Goal: Complete application form: Complete application form

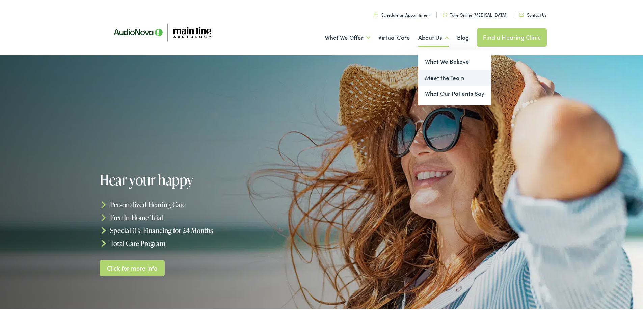
click at [437, 78] on link "Meet the Team" at bounding box center [454, 76] width 73 height 16
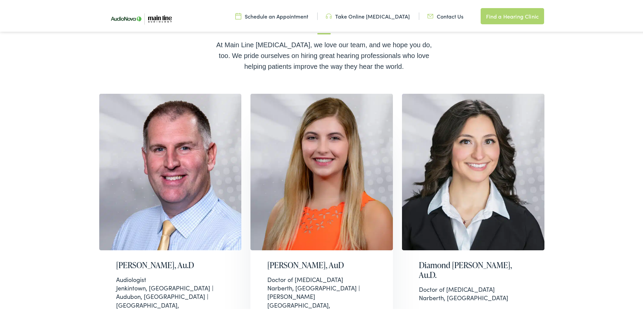
click at [331, 240] on img at bounding box center [321, 170] width 142 height 157
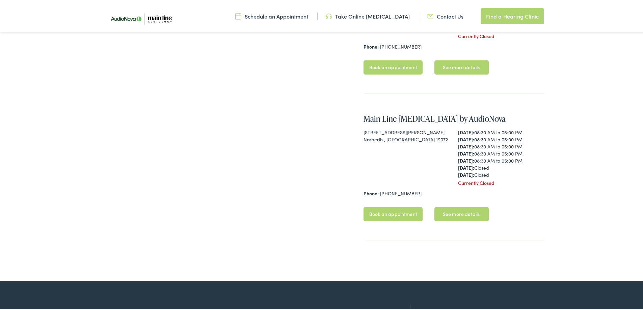
scroll to position [304, 0]
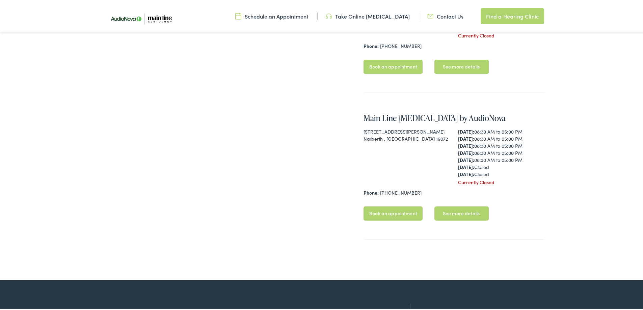
click at [438, 14] on link "Contact Us" at bounding box center [445, 14] width 36 height 7
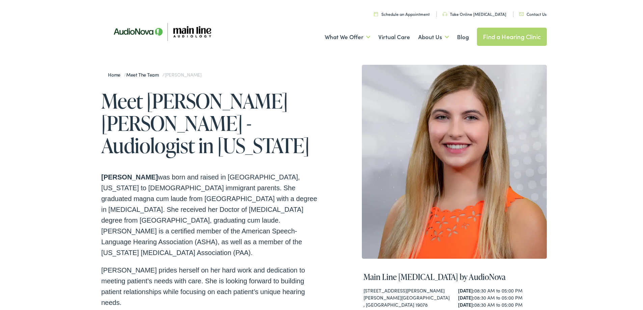
scroll to position [0, 0]
drag, startPoint x: 225, startPoint y: 75, endPoint x: 166, endPoint y: 73, distance: 59.4
click at [166, 73] on div "Home / Meet the Team / Christi-Marie Williamson" at bounding box center [212, 74] width 223 height 20
copy span "Christi-Marie Williamson"
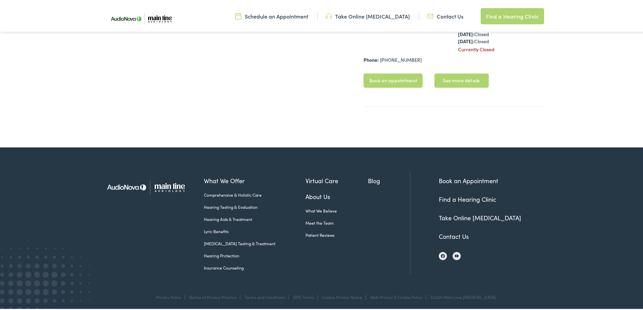
scroll to position [438, 0]
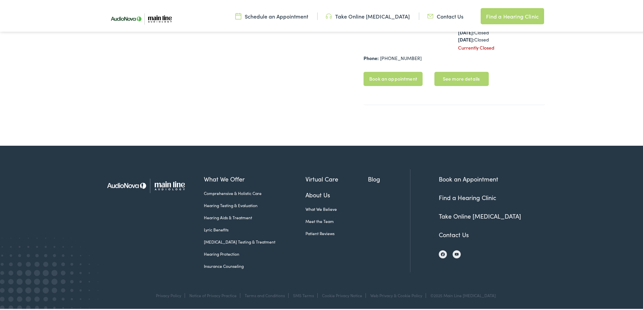
click at [454, 233] on link "Contact Us" at bounding box center [454, 233] width 30 height 8
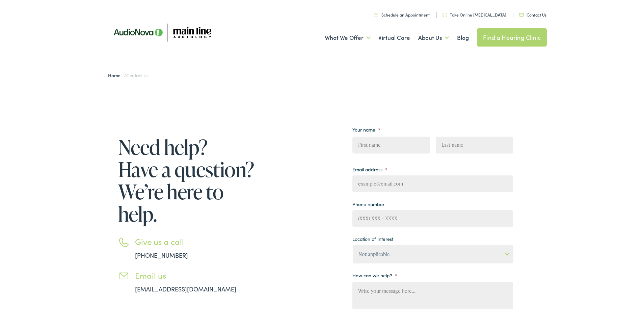
click at [380, 144] on input "First" at bounding box center [390, 143] width 77 height 17
type input "k"
type input "[PERSON_NAME]"
type input "b"
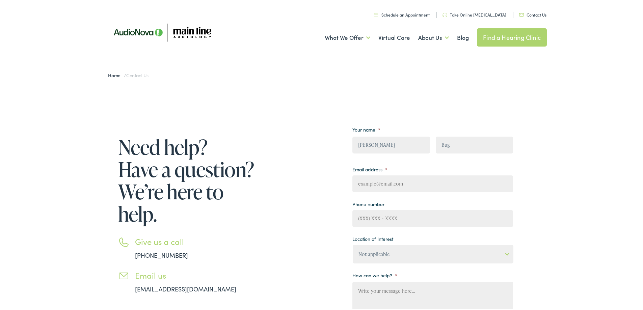
type input "Bug"
click at [378, 183] on input "Email address *" at bounding box center [432, 182] width 161 height 17
click at [377, 183] on input "[EMAIL_ADDRESS][DOMAIN_NAME]" at bounding box center [432, 182] width 161 height 17
click at [380, 184] on input "hey.kayboug@gmail.com" at bounding box center [432, 182] width 161 height 17
type input "hey.kaybug@gmail.com"
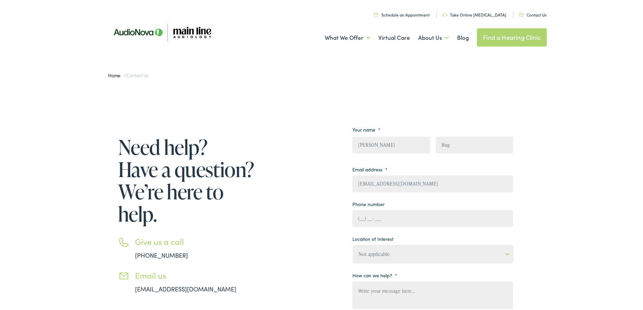
click at [388, 214] on input "(___) ___-____" at bounding box center [432, 217] width 161 height 17
type input "(609) 513-6597"
click at [395, 256] on select "Not applicable Audiology & Hearing Clinic, Paris Blount Hearing & Speech, Maryv…" at bounding box center [433, 253] width 161 height 19
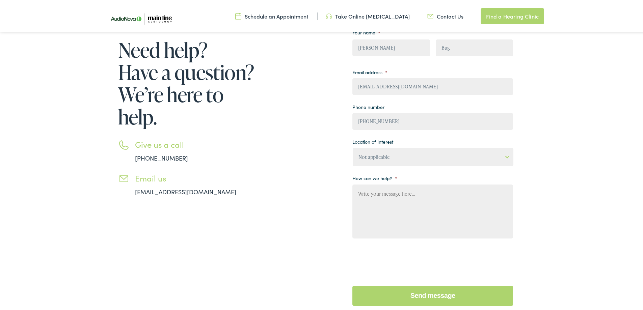
scroll to position [101, 0]
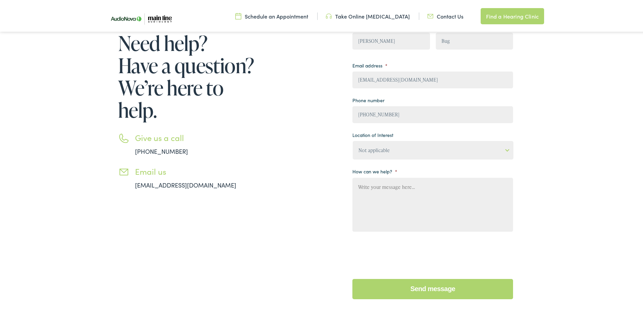
click at [442, 158] on select "Not applicable Audiology & Hearing Clinic, Paris Blount Hearing & Speech, Maryv…" at bounding box center [433, 149] width 161 height 19
click at [559, 173] on div "Need help? Have a question? We’re here to help. Give us a call 888-480-2052 Ema…" at bounding box center [324, 160] width 648 height 360
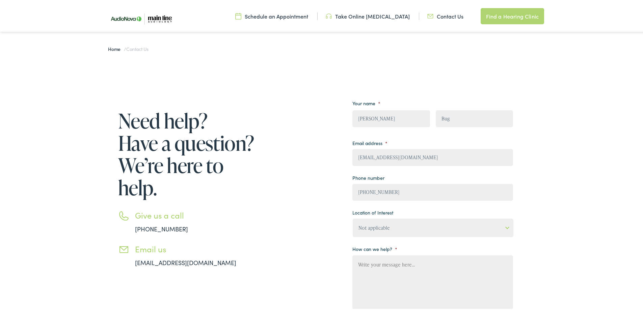
scroll to position [0, 0]
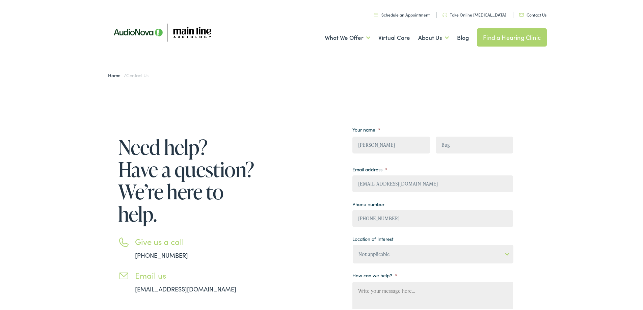
click at [535, 14] on link "Contact Us" at bounding box center [532, 13] width 27 height 6
